Goal: Task Accomplishment & Management: Manage account settings

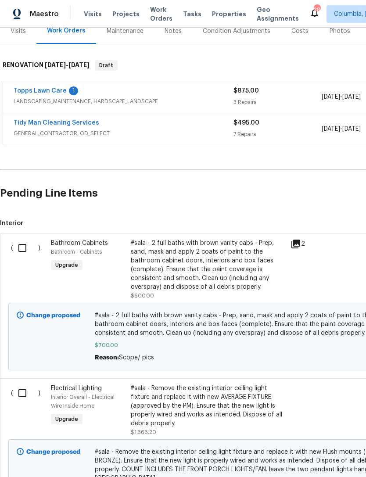
scroll to position [114, 0]
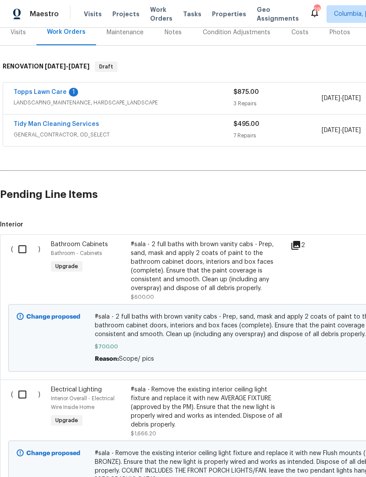
click at [21, 248] on input "checkbox" at bounding box center [25, 249] width 25 height 18
checkbox input "true"
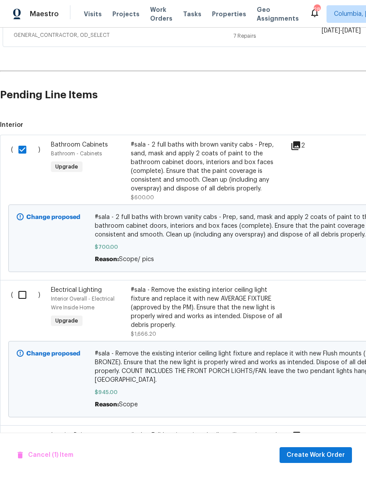
scroll to position [213, 0]
click at [21, 296] on input "checkbox" at bounding box center [25, 294] width 25 height 18
checkbox input "true"
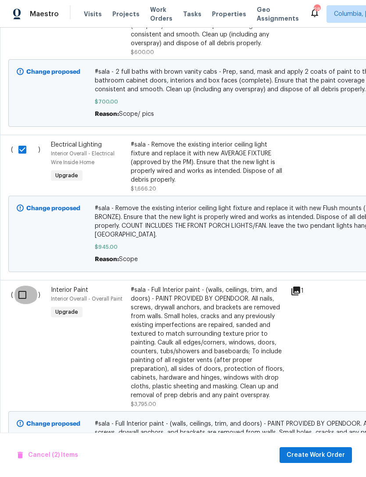
scroll to position [358, 0]
click at [21, 298] on input "checkbox" at bounding box center [25, 294] width 25 height 18
checkbox input "true"
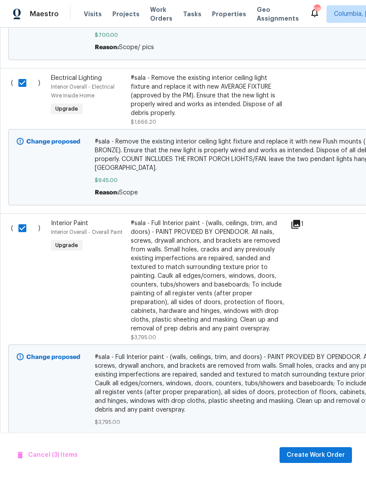
scroll to position [424, 0]
click at [303, 452] on span "Create Work Order" at bounding box center [315, 454] width 58 height 11
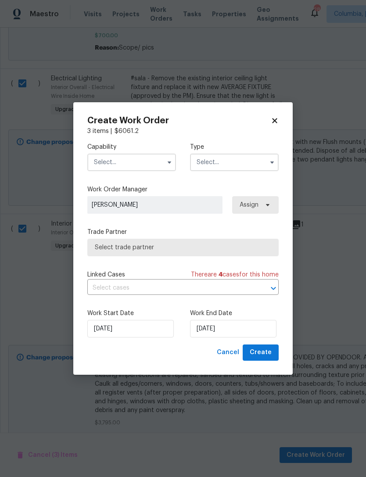
click at [143, 164] on input "text" at bounding box center [131, 162] width 89 height 18
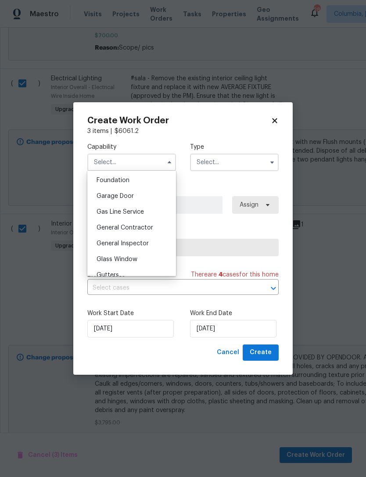
scroll to position [375, 0]
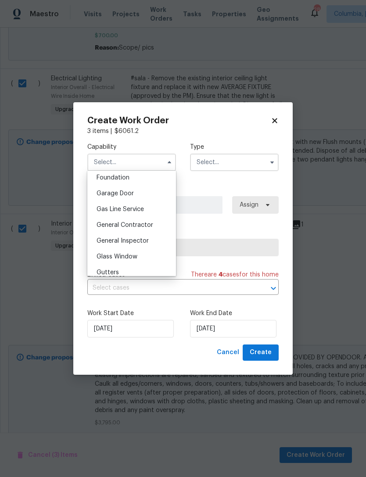
click at [146, 226] on span "General Contractor" at bounding box center [124, 225] width 57 height 6
type input "General Contractor"
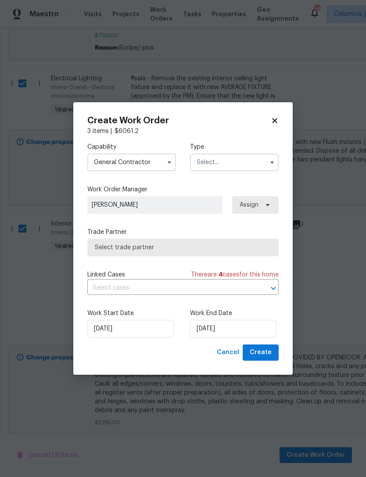
click at [227, 164] on input "text" at bounding box center [234, 162] width 89 height 18
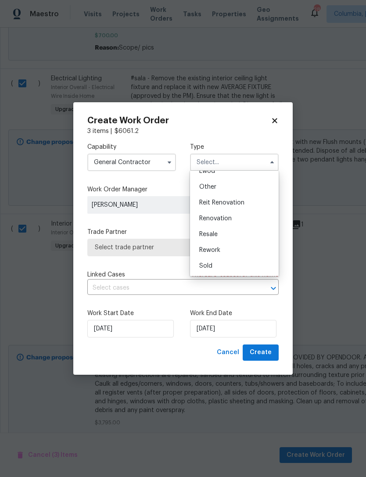
scroll to position [104, 0]
click at [245, 218] on div "Renovation" at bounding box center [234, 218] width 84 height 16
type input "Renovation"
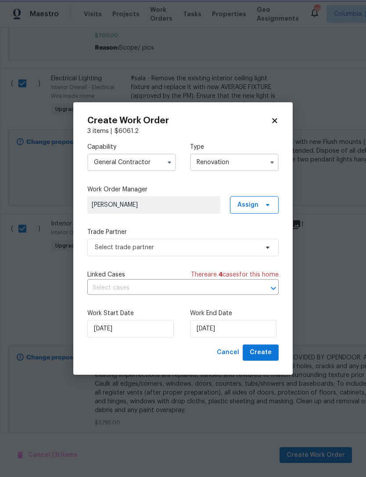
scroll to position [0, 0]
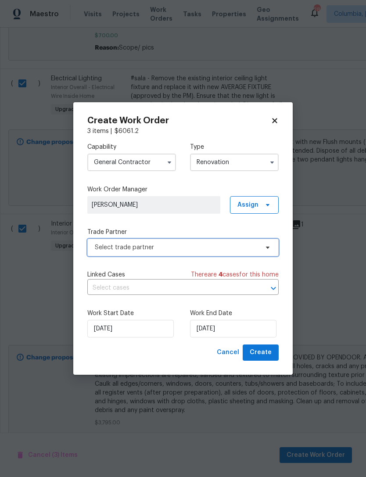
click at [185, 252] on span "Select trade partner" at bounding box center [182, 248] width 191 height 18
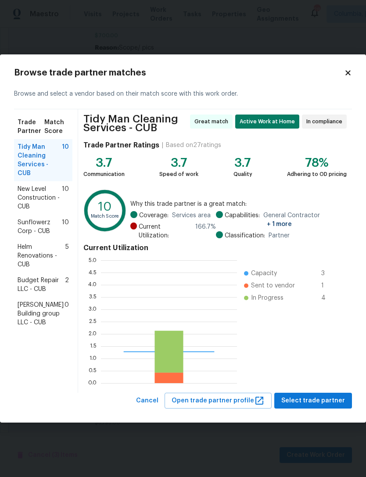
scroll to position [123, 136]
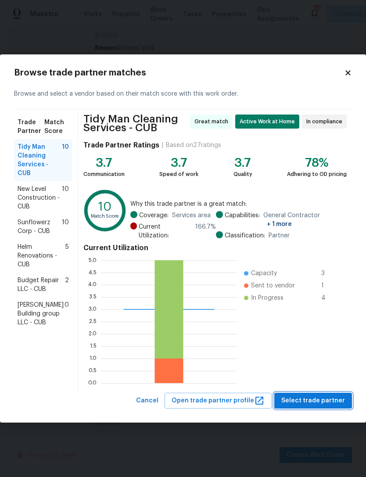
click at [316, 397] on span "Select trade partner" at bounding box center [313, 400] width 64 height 11
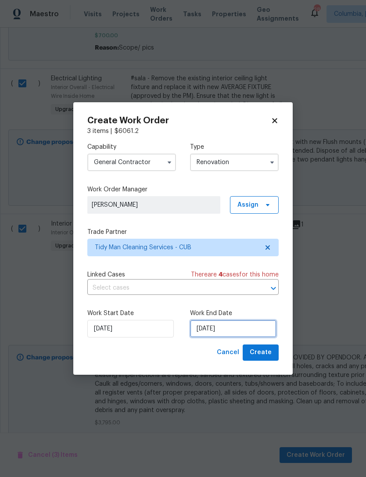
click at [238, 326] on input "[DATE]" at bounding box center [233, 329] width 86 height 18
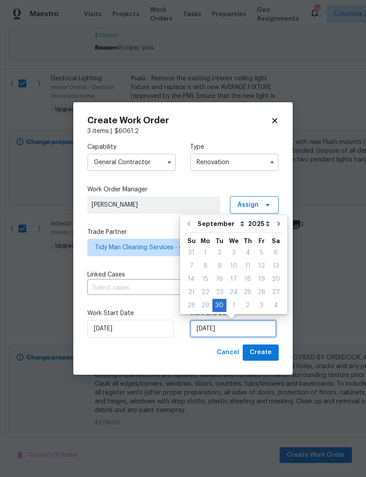
scroll to position [16, 0]
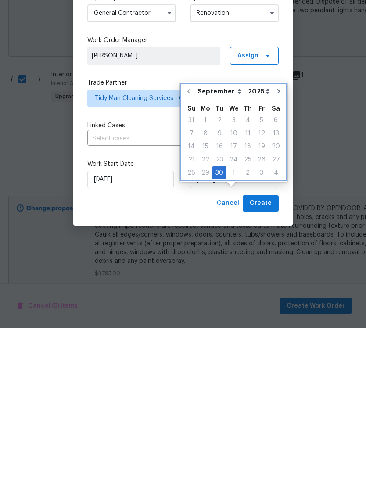
click at [277, 237] on icon "Go to next month" at bounding box center [278, 240] width 7 height 7
type input "[DATE]"
select select "9"
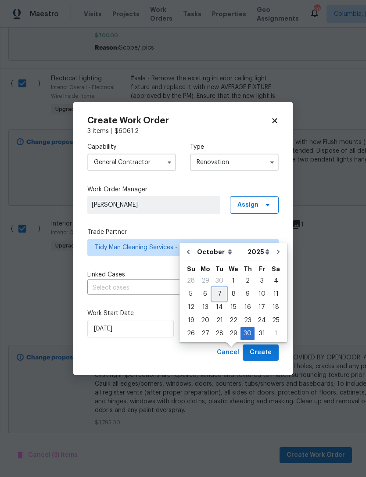
click at [218, 288] on div "7" at bounding box center [219, 294] width 14 height 12
type input "[DATE]"
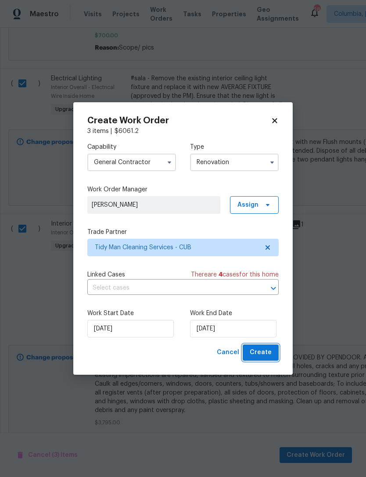
click at [264, 350] on span "Create" at bounding box center [261, 352] width 22 height 11
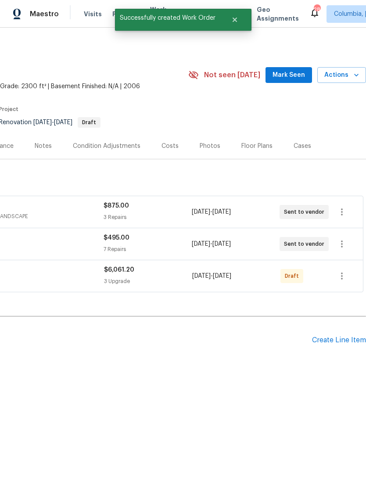
scroll to position [0, 130]
click at [340, 272] on icon "button" at bounding box center [341, 276] width 11 height 11
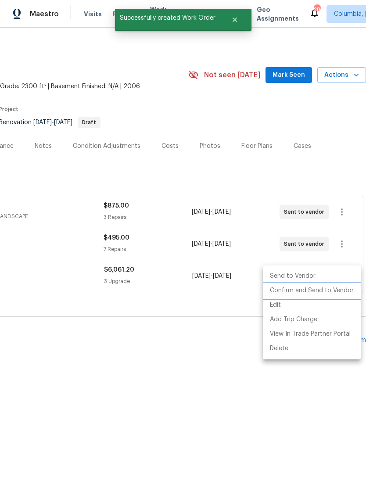
click at [315, 287] on li "Confirm and Send to Vendor" at bounding box center [312, 290] width 98 height 14
click at [174, 383] on div at bounding box center [183, 238] width 366 height 477
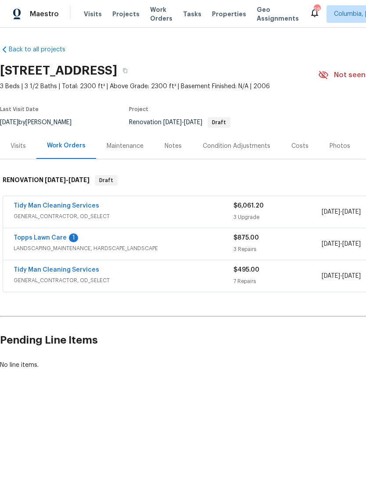
scroll to position [0, 0]
click at [27, 239] on link "Topps Lawn Care" at bounding box center [40, 238] width 53 height 6
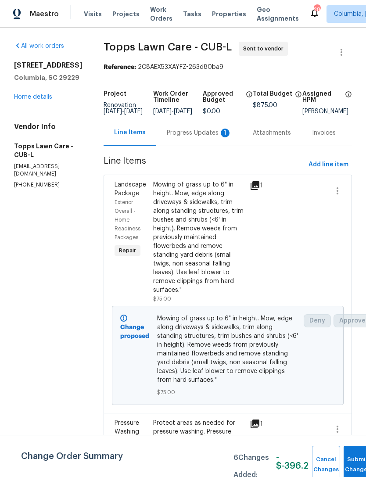
click at [158, 145] on div "Progress Updates 1" at bounding box center [199, 133] width 86 height 26
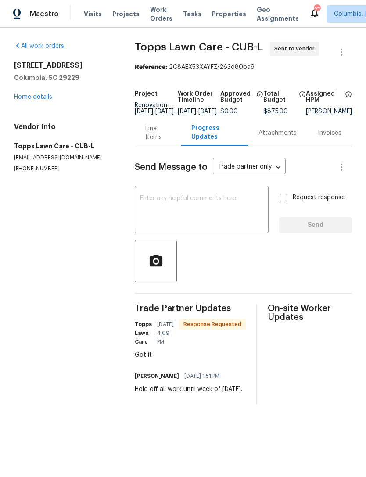
click at [152, 220] on textarea at bounding box center [201, 210] width 123 height 31
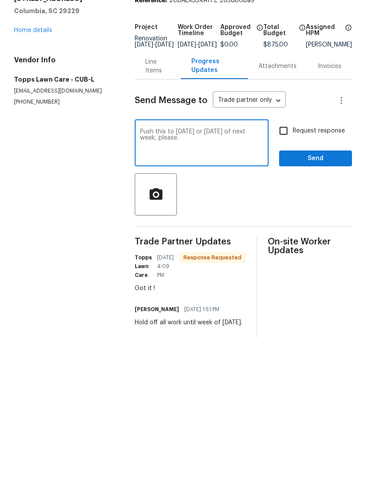
type textarea "Push this to [DATE] or [DATE] of next week, please."
click at [285, 188] on input "Request response" at bounding box center [283, 197] width 18 height 18
checkbox input "true"
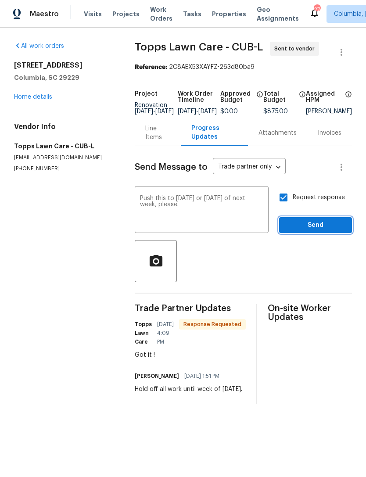
click at [316, 227] on span "Send" at bounding box center [315, 225] width 59 height 11
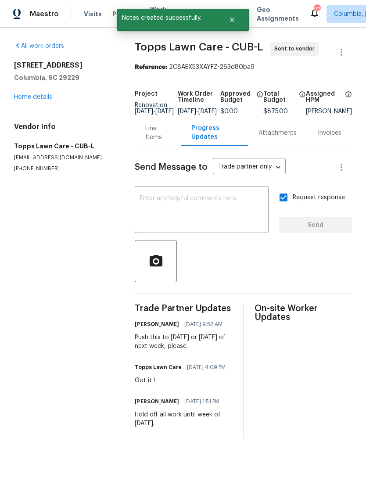
click at [20, 96] on link "Home details" at bounding box center [33, 97] width 38 height 6
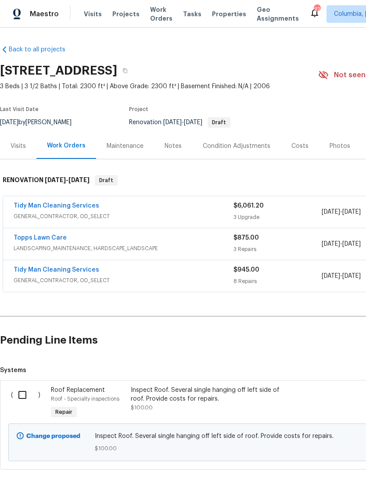
click at [23, 389] on input "checkbox" at bounding box center [25, 394] width 25 height 18
checkbox input "true"
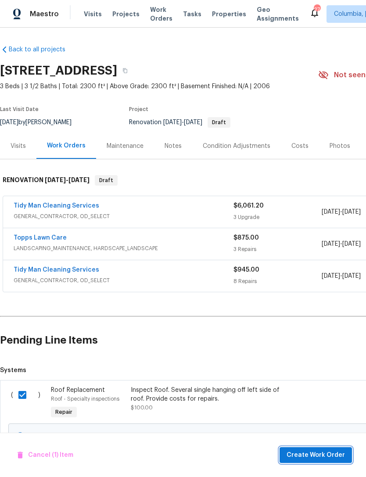
click at [300, 449] on span "Create Work Order" at bounding box center [315, 454] width 58 height 11
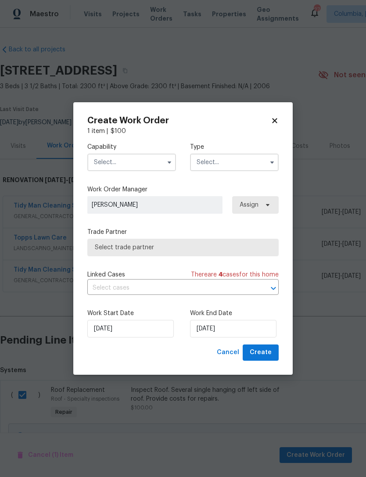
click at [100, 162] on input "text" at bounding box center [131, 162] width 89 height 18
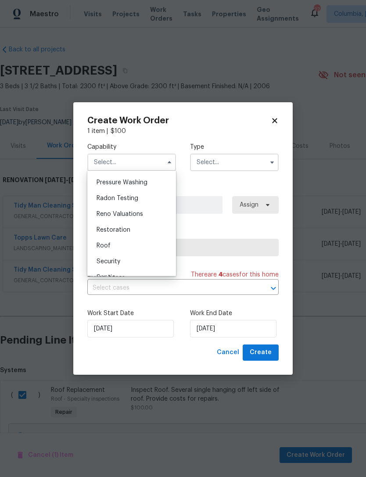
scroll to position [835, 0]
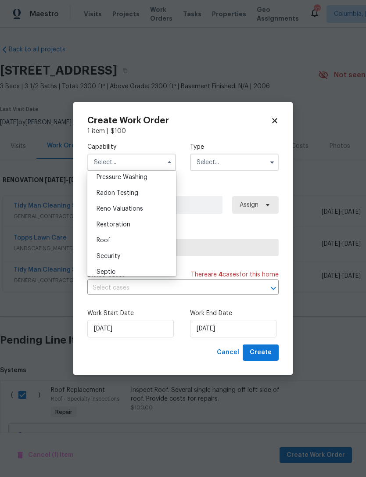
click at [103, 243] on div "Roof" at bounding box center [131, 240] width 84 height 16
type input "Roof"
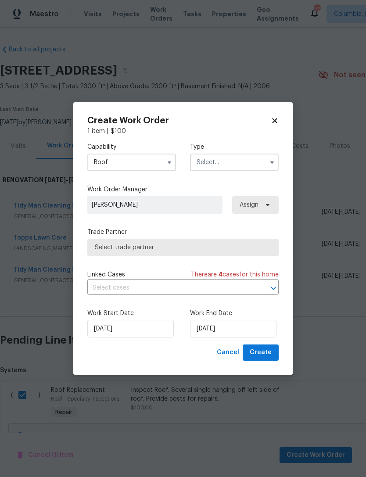
click at [231, 165] on input "text" at bounding box center [234, 162] width 89 height 18
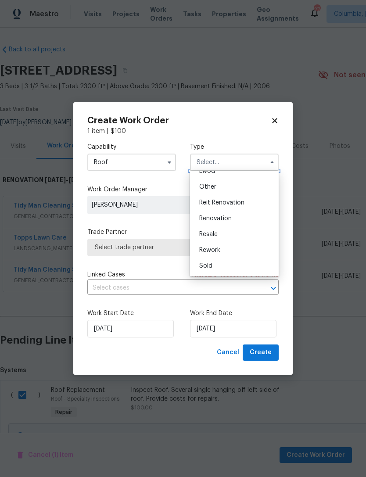
scroll to position [104, 0]
click at [239, 220] on div "Renovation" at bounding box center [234, 218] width 84 height 16
type input "Renovation"
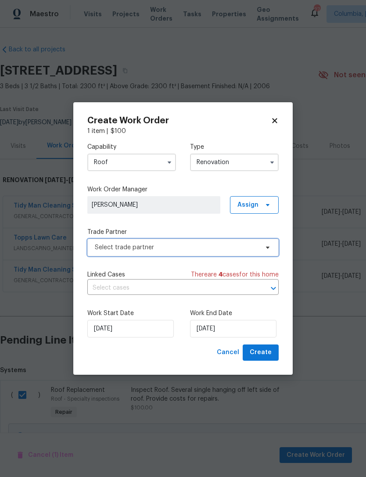
click at [193, 249] on span "Select trade partner" at bounding box center [177, 247] width 164 height 9
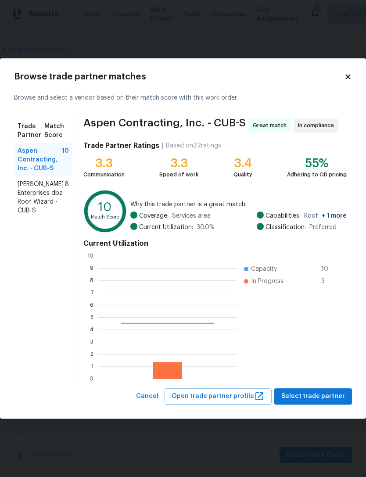
scroll to position [123, 139]
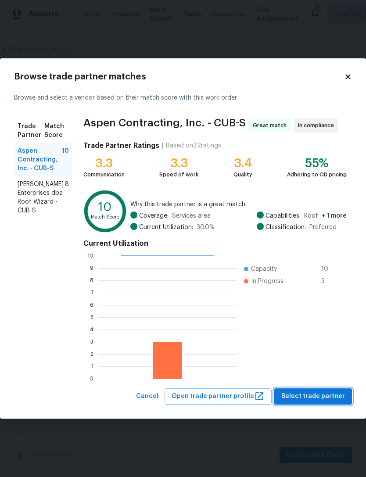
click at [312, 392] on span "Select trade partner" at bounding box center [313, 396] width 64 height 11
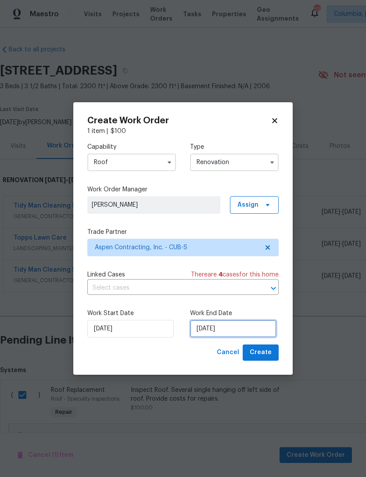
click at [243, 325] on input "[DATE]" at bounding box center [233, 329] width 86 height 18
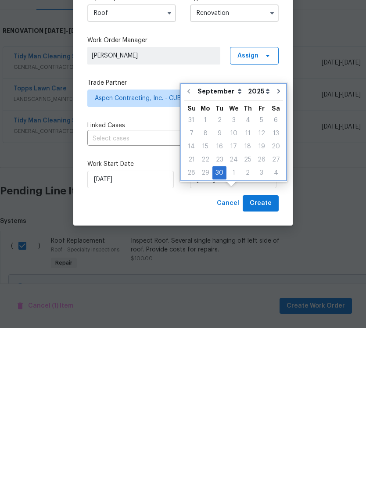
click at [275, 237] on icon "Go to next month" at bounding box center [278, 240] width 7 height 7
type input "[DATE]"
select select "9"
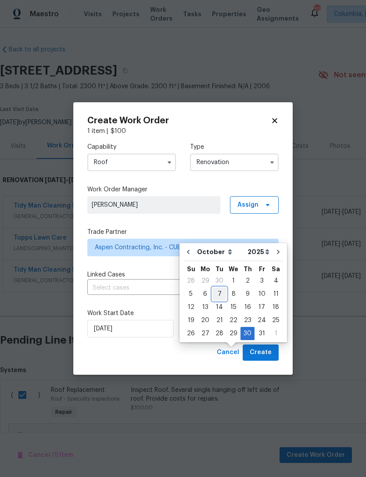
click at [215, 288] on div "7" at bounding box center [219, 294] width 14 height 12
type input "[DATE]"
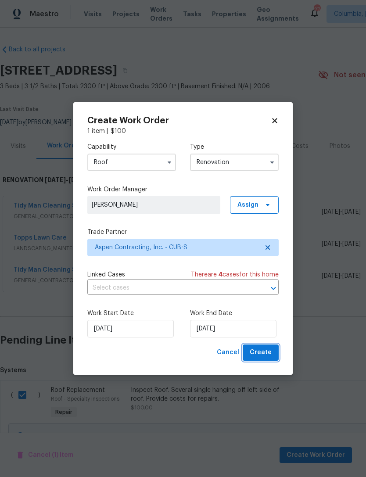
click at [257, 349] on span "Create" at bounding box center [261, 352] width 22 height 11
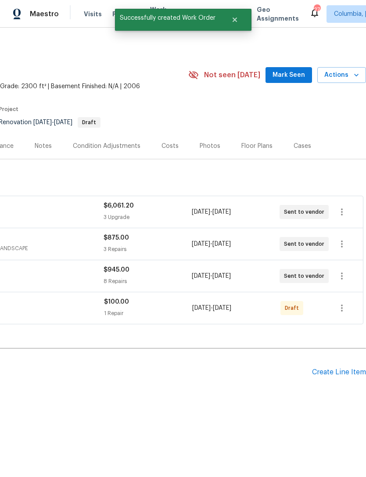
scroll to position [0, 130]
click at [341, 310] on icon "button" at bounding box center [341, 308] width 11 height 11
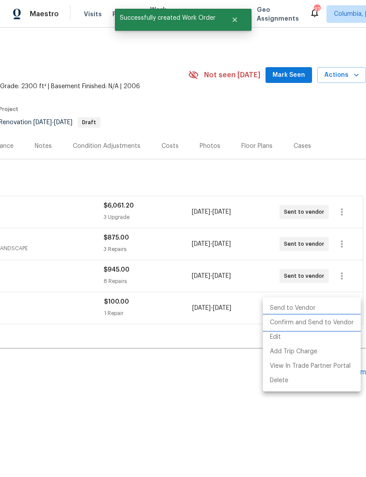
click at [325, 320] on li "Confirm and Send to Vendor" at bounding box center [312, 322] width 98 height 14
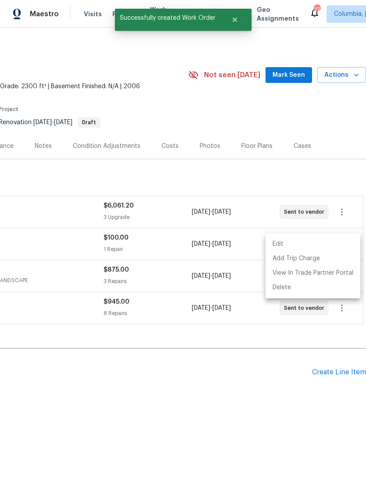
click at [193, 389] on div at bounding box center [183, 238] width 366 height 477
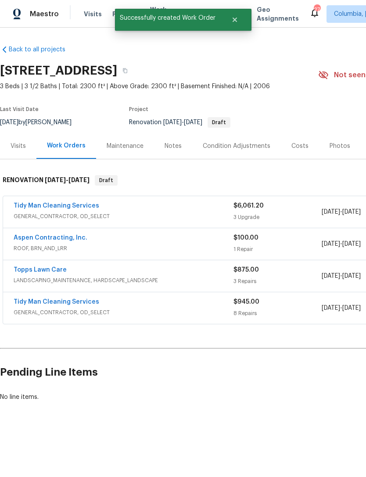
scroll to position [0, 0]
click at [26, 235] on link "Aspen Contracting, Inc." at bounding box center [51, 238] width 74 height 6
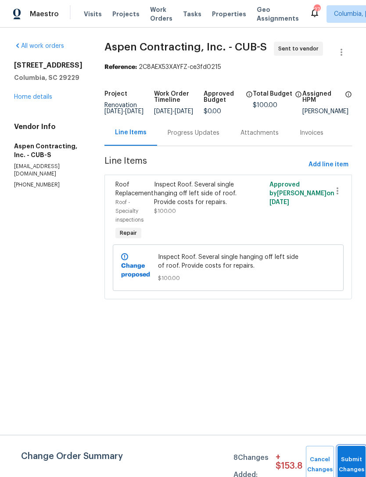
click at [348, 458] on button "Submit Changes" at bounding box center [351, 465] width 28 height 38
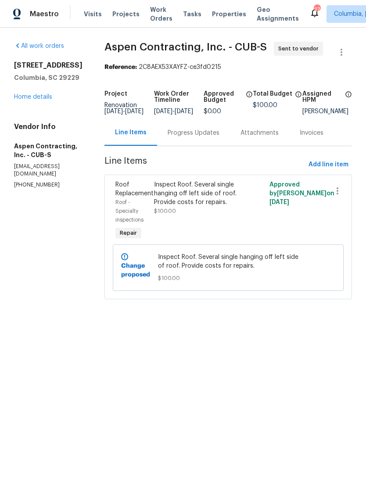
click at [22, 99] on link "Home details" at bounding box center [33, 97] width 38 height 6
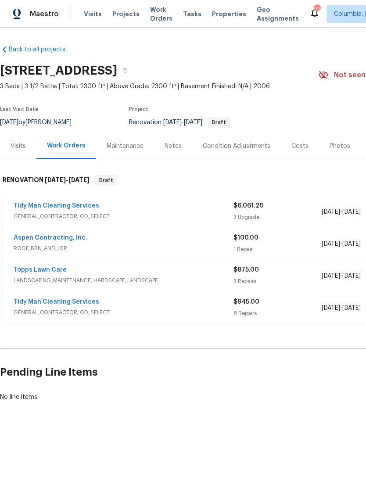
click at [29, 207] on link "Tidy Man Cleaning Services" at bounding box center [57, 206] width 86 height 6
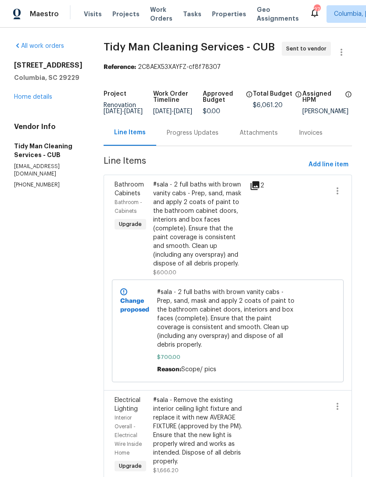
click at [174, 137] on div "Progress Updates" at bounding box center [193, 132] width 52 height 9
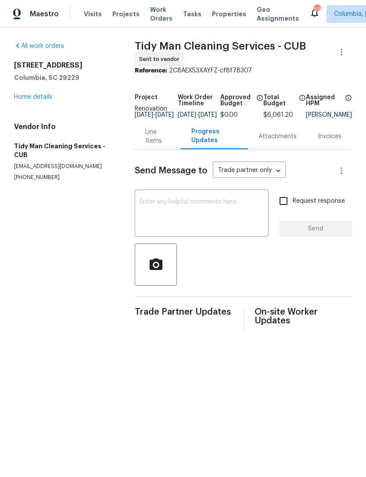
click at [147, 209] on textarea at bounding box center [201, 214] width 123 height 31
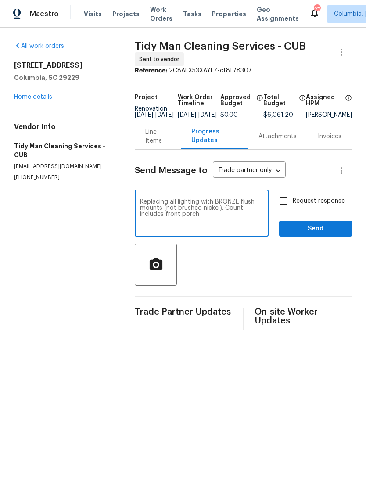
click at [140, 218] on textarea "Replacing all lighting with BRONZE flush mounts (not brushed nickel). Count inc…" at bounding box center [201, 214] width 123 height 31
click at [181, 220] on textarea "Replacing all lighting with BRONZE flush mounts (not brushed nickel). Count inc…" at bounding box center [201, 214] width 123 height 31
type textarea "Replacing all lighting with BRONZE flush mounts (not brushed nickel). Count inc…"
click at [315, 234] on span "Send" at bounding box center [315, 228] width 59 height 11
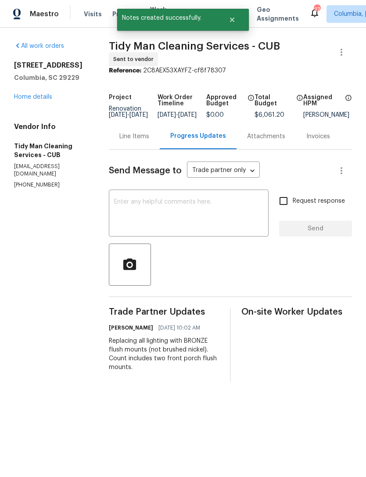
click at [124, 214] on textarea at bounding box center [188, 214] width 149 height 31
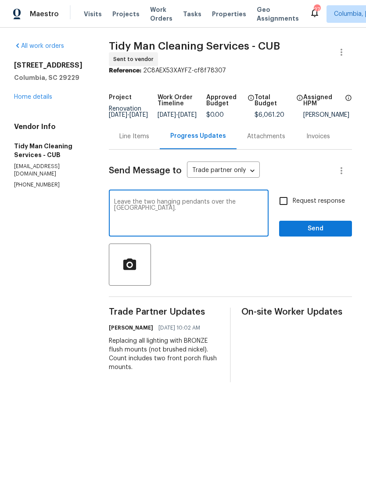
type textarea "Leave the two hanging pendants over the kitchen peninsula."
click at [319, 233] on span "Send" at bounding box center [315, 228] width 59 height 11
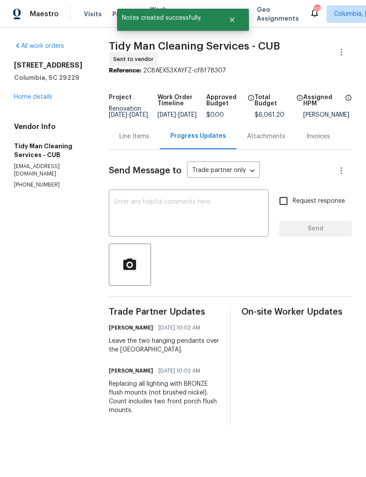
click at [22, 94] on link "Home details" at bounding box center [33, 97] width 38 height 6
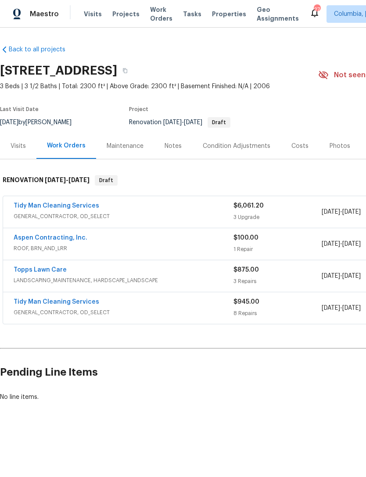
click at [35, 207] on link "Tidy Man Cleaning Services" at bounding box center [57, 206] width 86 height 6
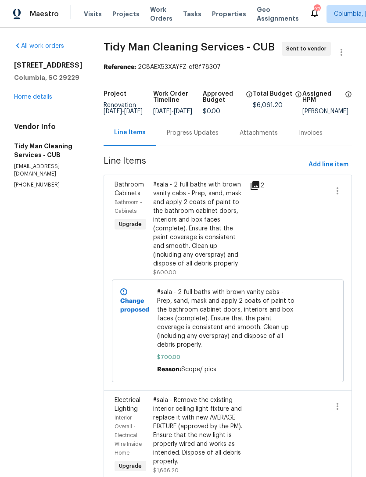
click at [168, 146] on div "Progress Updates" at bounding box center [192, 133] width 73 height 26
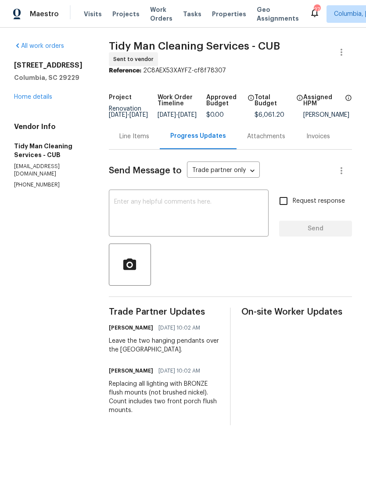
click at [130, 214] on textarea at bounding box center [188, 214] width 149 height 31
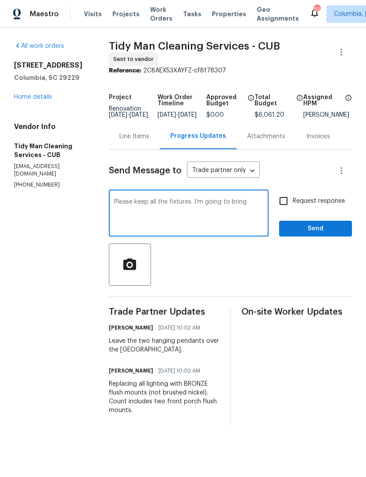
click at [168, 206] on textarea "Please keep all the fixtures. I’m going to bring" at bounding box center [188, 214] width 149 height 31
click at [216, 210] on textarea "Please keep all the hanging fixtures. I’m going to bring" at bounding box center [188, 214] width 149 height 31
click at [224, 217] on textarea "Please keep all the hanging fixtures and components. I’m going to bring" at bounding box center [188, 214] width 149 height 31
click at [216, 205] on textarea "Please keep all the hanging fixtures and components. I’m going to bring them to…" at bounding box center [188, 214] width 149 height 31
click at [197, 206] on textarea "Please keep all the hanging fixtures and components. I’m going to bring them to…" at bounding box center [188, 214] width 149 height 31
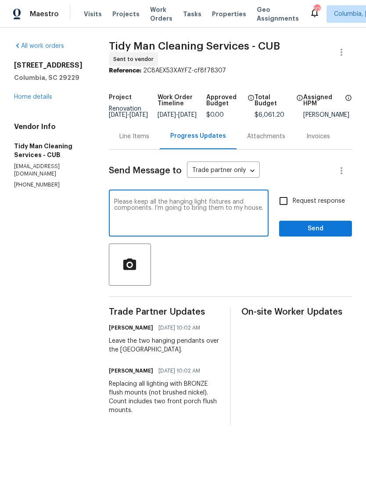
click at [125, 206] on textarea "Please keep all the hanging light fixtures and components. I’m going to bring t…" at bounding box center [188, 214] width 149 height 31
type textarea "Please keep all the hanging light fixtures and components. I’m going to bring t…"
click at [123, 204] on div "Please keep all the hanging light fixtures and components. I’m going to bring t…" at bounding box center [189, 214] width 160 height 45
click at [125, 215] on textarea "Please keep all the hanging light fixtures and components. I’m going to bring t…" at bounding box center [188, 214] width 149 height 31
click at [125, 214] on textarea "Please keep all the hanging light fixtures and components. I’m going to bring t…" at bounding box center [188, 214] width 149 height 31
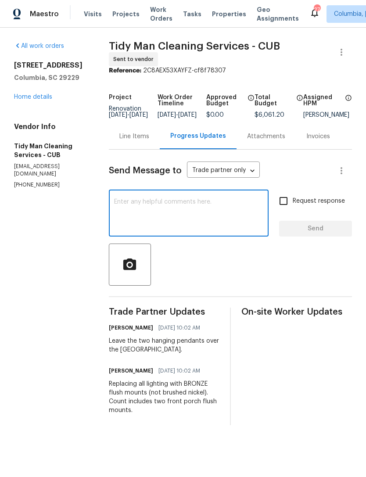
click at [18, 95] on link "Home details" at bounding box center [33, 97] width 38 height 6
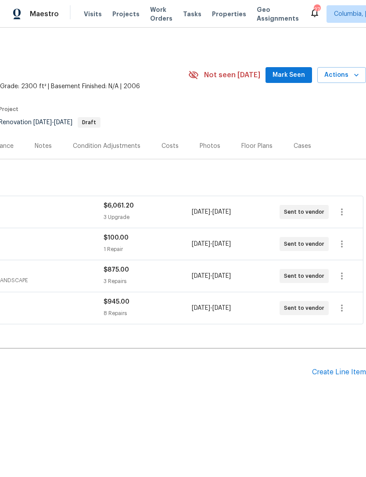
scroll to position [0, 130]
click at [325, 375] on div "Create Line Item" at bounding box center [339, 372] width 54 height 8
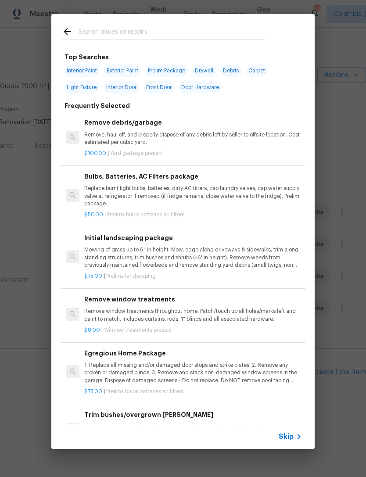
click at [93, 25] on div at bounding box center [163, 31] width 224 height 35
click at [90, 35] on input "text" at bounding box center [171, 32] width 186 height 13
type input "J"
type input "Init"
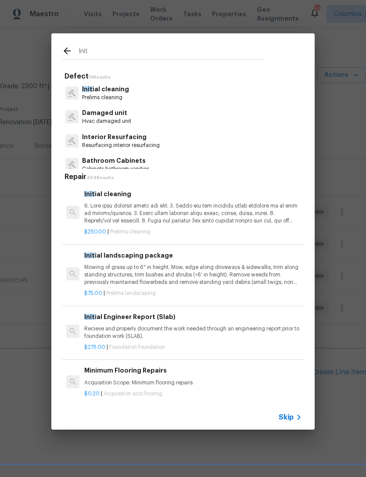
click at [106, 208] on p at bounding box center [193, 213] width 218 height 22
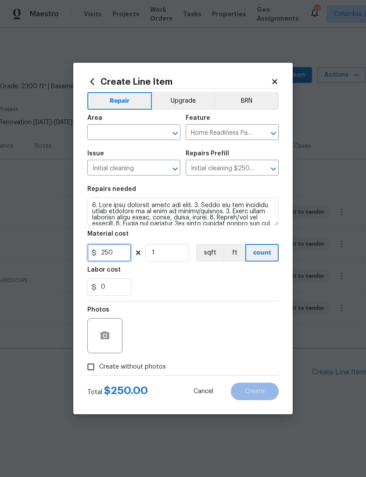
click at [108, 247] on input "250" at bounding box center [109, 253] width 44 height 18
click at [119, 256] on input "250" at bounding box center [109, 253] width 44 height 18
type input "300"
click at [157, 279] on div "0" at bounding box center [182, 287] width 191 height 18
click at [97, 137] on input "text" at bounding box center [121, 133] width 68 height 14
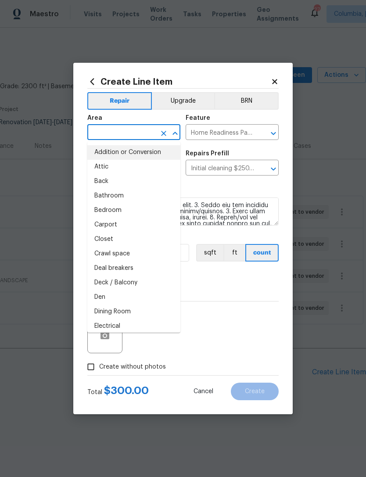
click at [96, 155] on li "Addition or Conversion" at bounding box center [133, 152] width 93 height 14
type input "Addition or Conversion"
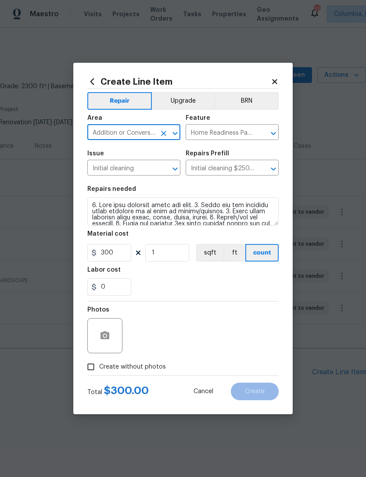
click at [97, 132] on input "Addition or Conversion" at bounding box center [121, 133] width 68 height 14
click at [96, 132] on input "Addition or Conversion" at bounding box center [121, 133] width 68 height 14
click at [160, 130] on icon "Clear" at bounding box center [163, 133] width 9 height 9
click at [94, 170] on li "Interior Overall" at bounding box center [133, 167] width 93 height 14
type input "Interior Overall"
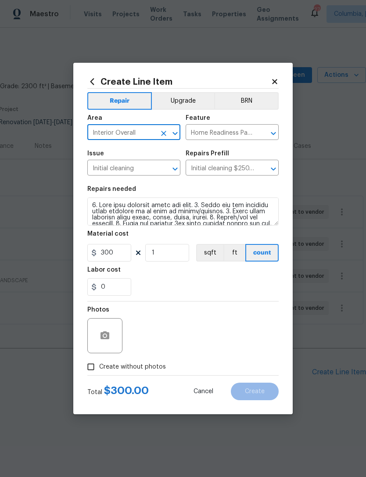
click at [168, 291] on div "0" at bounding box center [182, 287] width 191 height 18
click at [89, 368] on input "Create without photos" at bounding box center [90, 366] width 17 height 17
checkbox input "true"
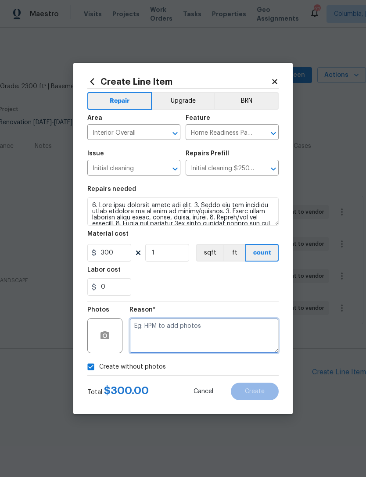
click at [156, 335] on textarea at bounding box center [203, 335] width 149 height 35
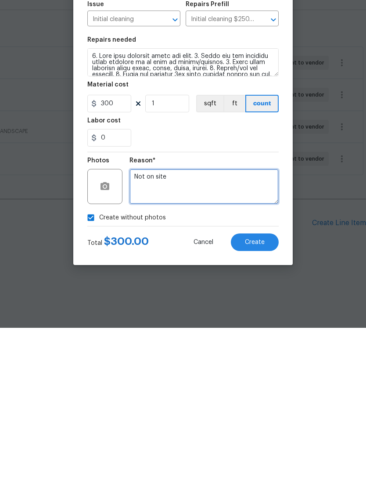
type textarea "Not on site"
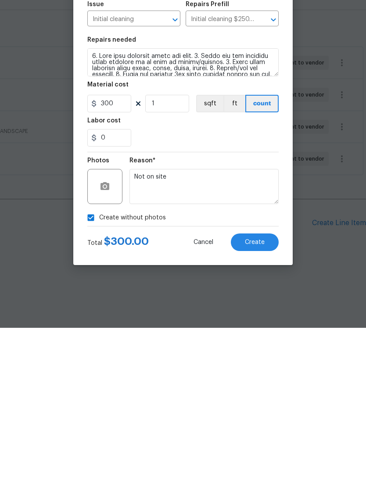
click at [225, 278] on div "0" at bounding box center [182, 287] width 191 height 18
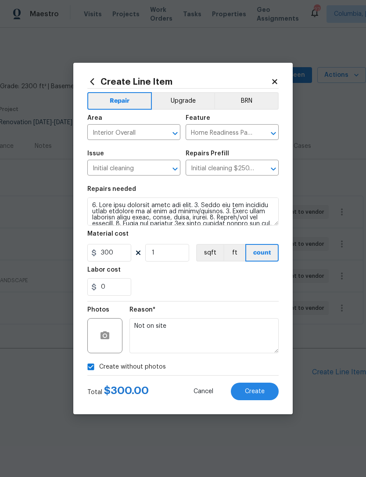
click at [254, 393] on span "Create" at bounding box center [255, 391] width 20 height 7
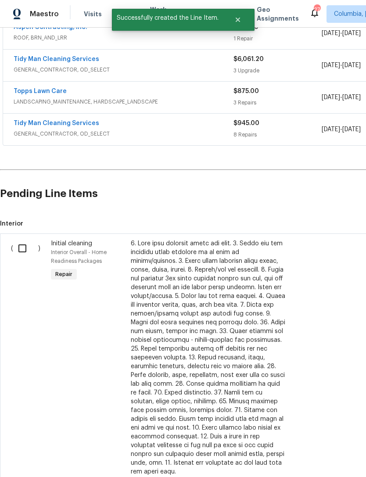
scroll to position [178, 0]
click at [18, 247] on input "checkbox" at bounding box center [25, 248] width 25 height 18
checkbox input "true"
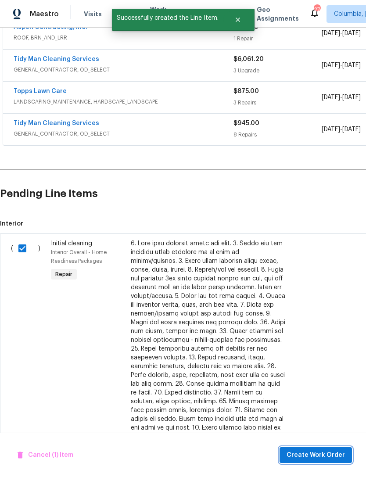
click at [314, 453] on span "Create Work Order" at bounding box center [315, 454] width 58 height 11
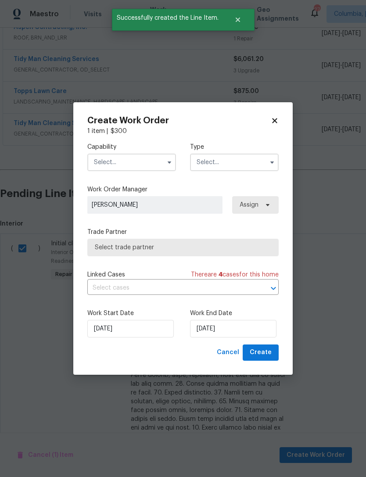
click at [112, 164] on input "text" at bounding box center [131, 162] width 89 height 18
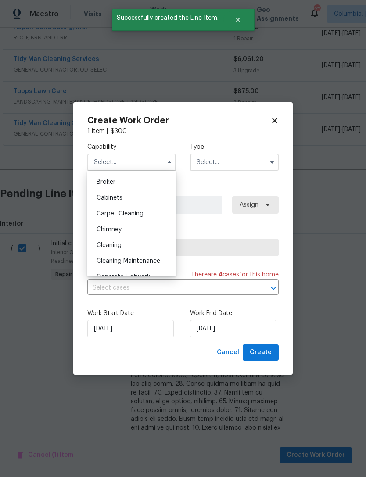
scroll to position [64, 0]
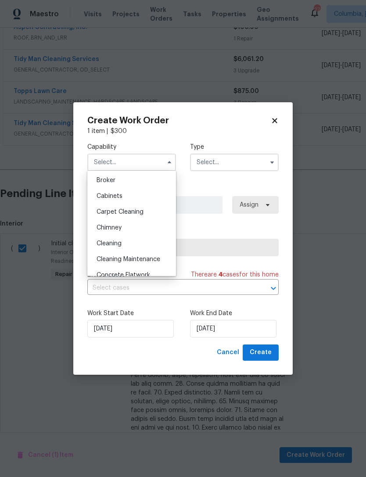
click at [100, 246] on span "Cleaning" at bounding box center [108, 243] width 25 height 6
type input "Cleaning"
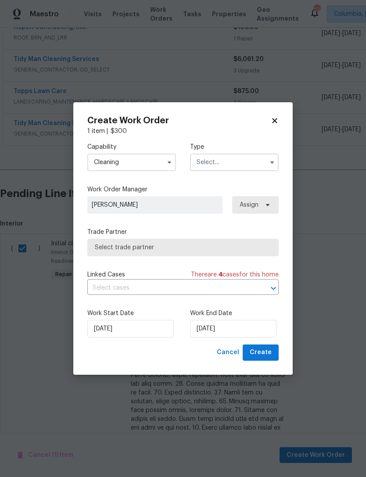
click at [202, 165] on input "text" at bounding box center [234, 162] width 89 height 18
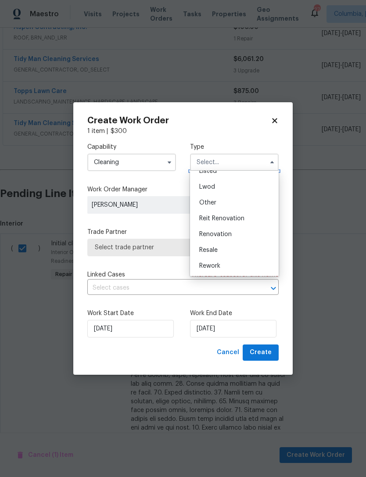
scroll to position [94, 0]
click at [206, 231] on span "Renovation" at bounding box center [215, 228] width 32 height 6
type input "Renovation"
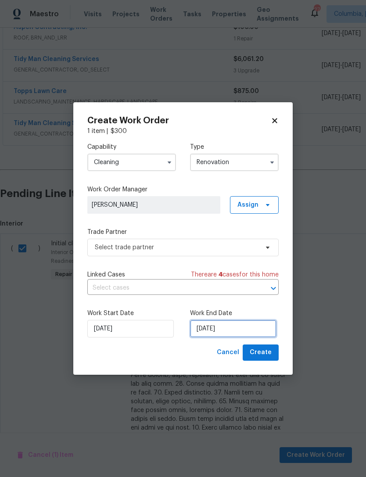
click at [210, 330] on input "[DATE]" at bounding box center [233, 329] width 86 height 18
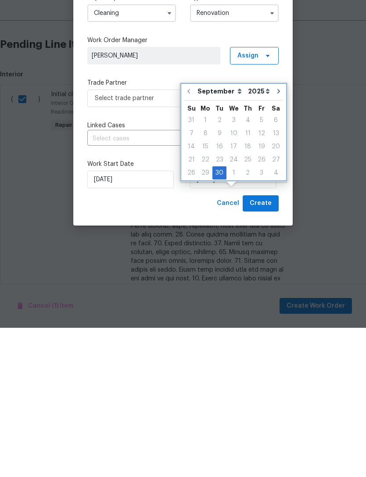
click at [275, 237] on icon "Go to next month" at bounding box center [278, 240] width 7 height 7
type input "[DATE]"
select select "9"
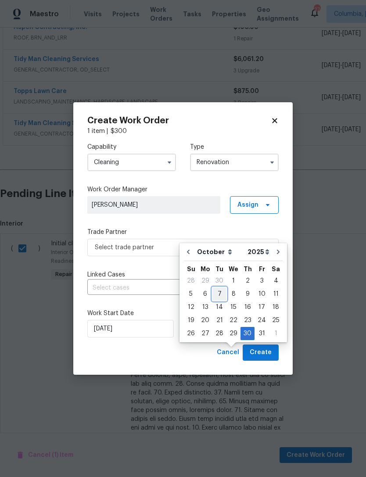
click at [221, 288] on div "7" at bounding box center [219, 294] width 14 height 12
type input "[DATE]"
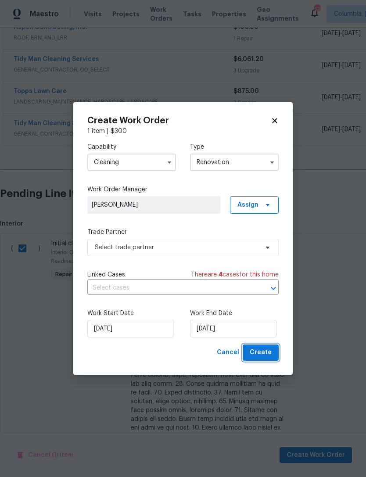
click at [264, 353] on span "Create" at bounding box center [261, 352] width 22 height 11
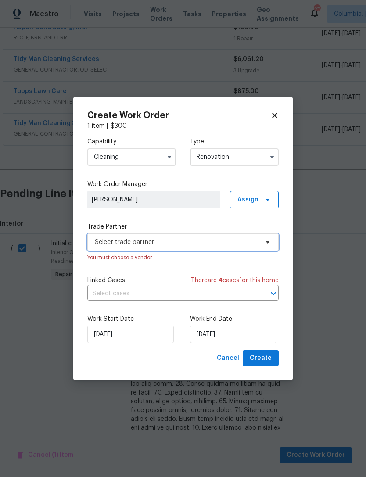
click at [100, 241] on span "Select trade partner" at bounding box center [177, 242] width 164 height 9
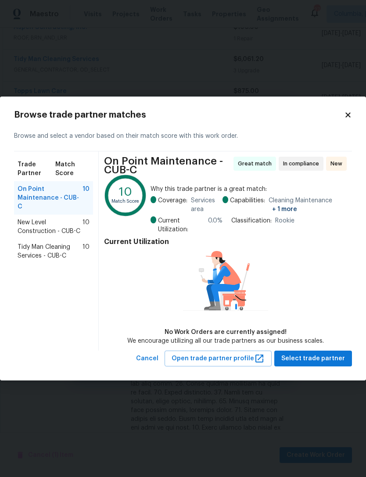
click at [15, 244] on div "Tidy Man Cleaning Services - CUB-C 10" at bounding box center [53, 251] width 79 height 25
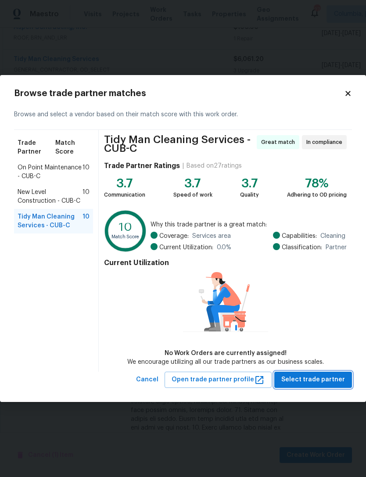
click at [310, 384] on span "Select trade partner" at bounding box center [313, 379] width 64 height 11
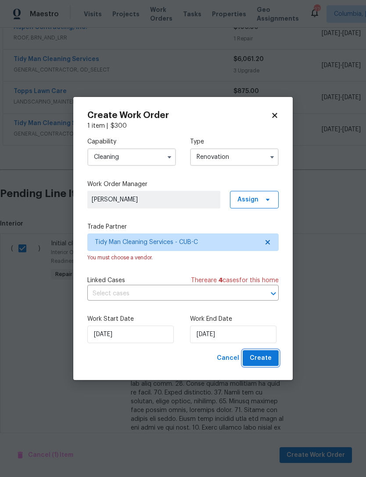
click at [263, 358] on span "Create" at bounding box center [261, 358] width 22 height 11
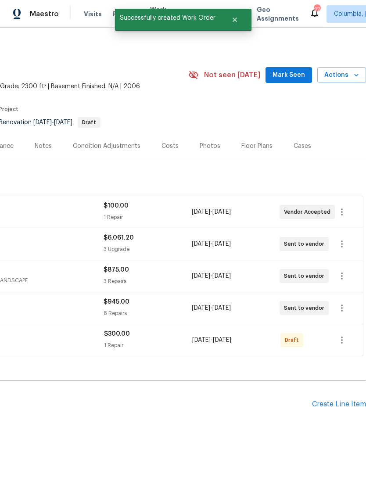
scroll to position [0, 130]
click at [342, 335] on icon "button" at bounding box center [341, 340] width 11 height 11
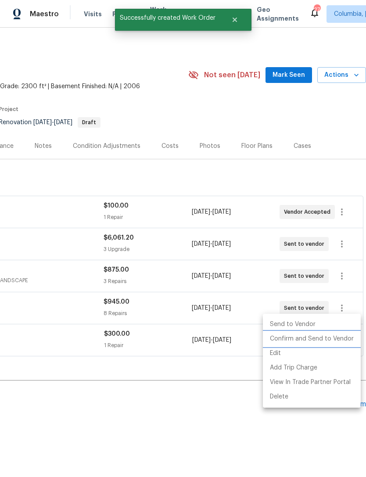
click at [312, 338] on li "Confirm and Send to Vendor" at bounding box center [312, 339] width 98 height 14
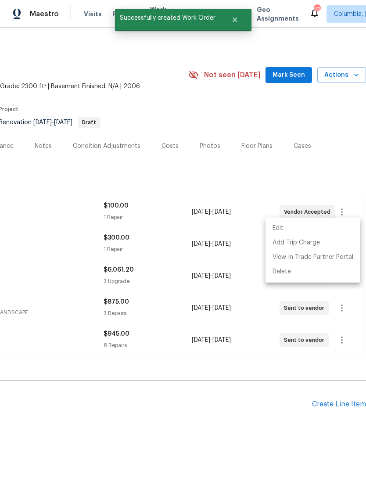
click at [204, 414] on div at bounding box center [183, 238] width 366 height 477
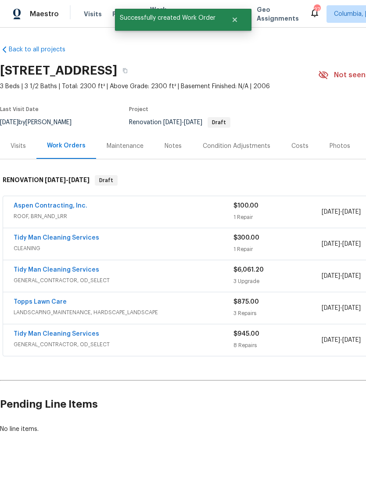
scroll to position [0, 0]
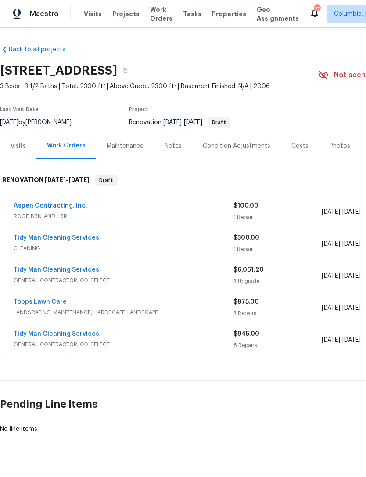
click at [25, 331] on link "Tidy Man Cleaning Services" at bounding box center [57, 334] width 86 height 6
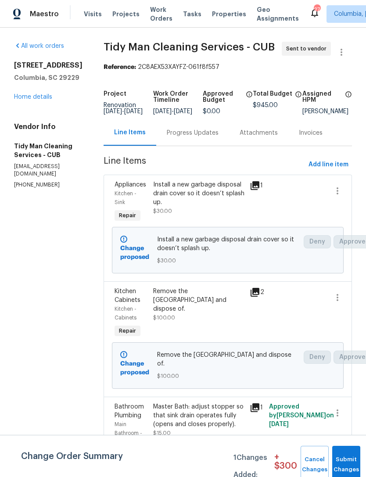
click at [167, 137] on div "Progress Updates" at bounding box center [193, 132] width 52 height 9
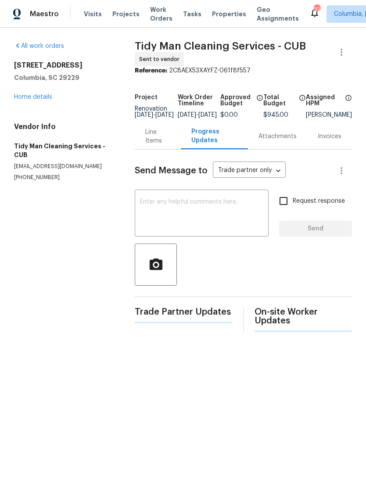
click at [154, 229] on textarea at bounding box center [201, 214] width 123 height 31
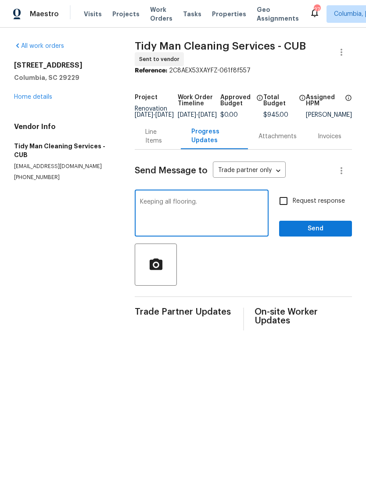
type textarea "Keeping all flooring."
click at [314, 234] on span "Send" at bounding box center [315, 228] width 59 height 11
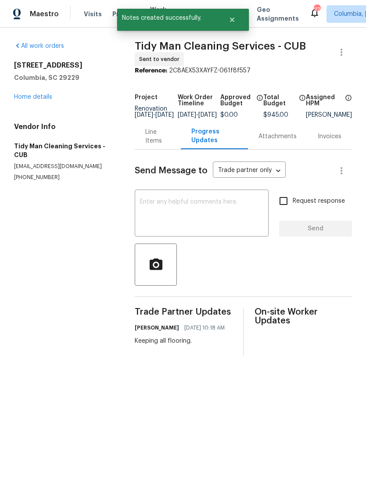
click at [25, 98] on link "Home details" at bounding box center [33, 97] width 38 height 6
